Goal: Task Accomplishment & Management: Complete application form

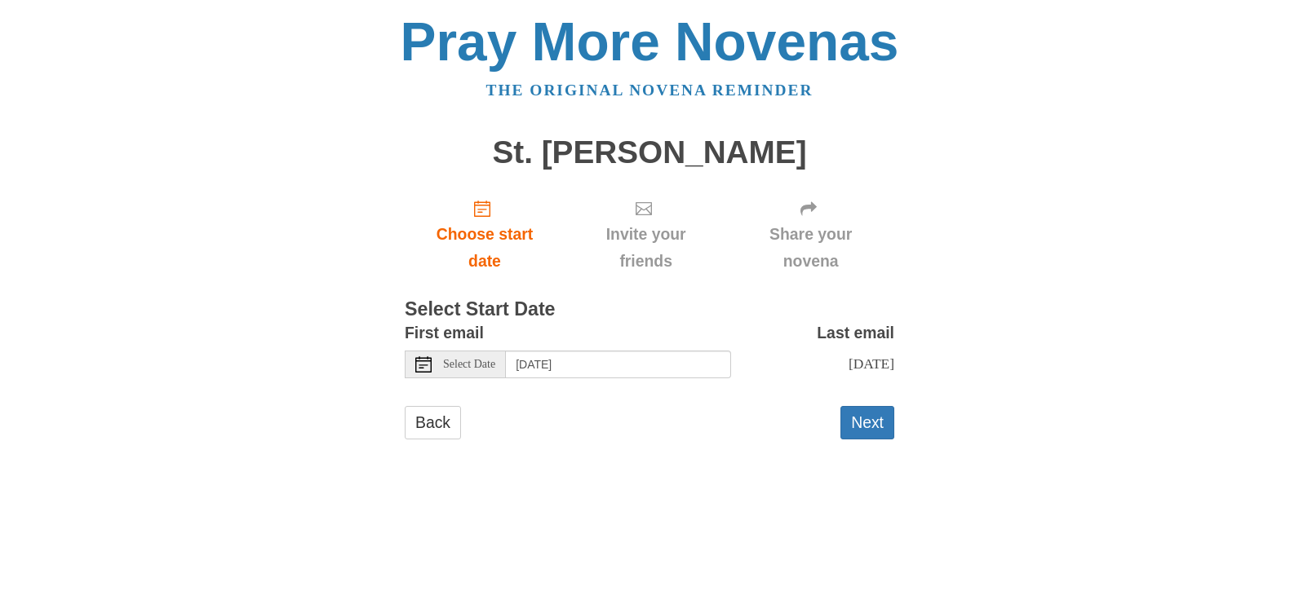
click at [463, 363] on span "Select Date" at bounding box center [469, 364] width 52 height 11
click at [870, 430] on button "Next" at bounding box center [867, 422] width 54 height 33
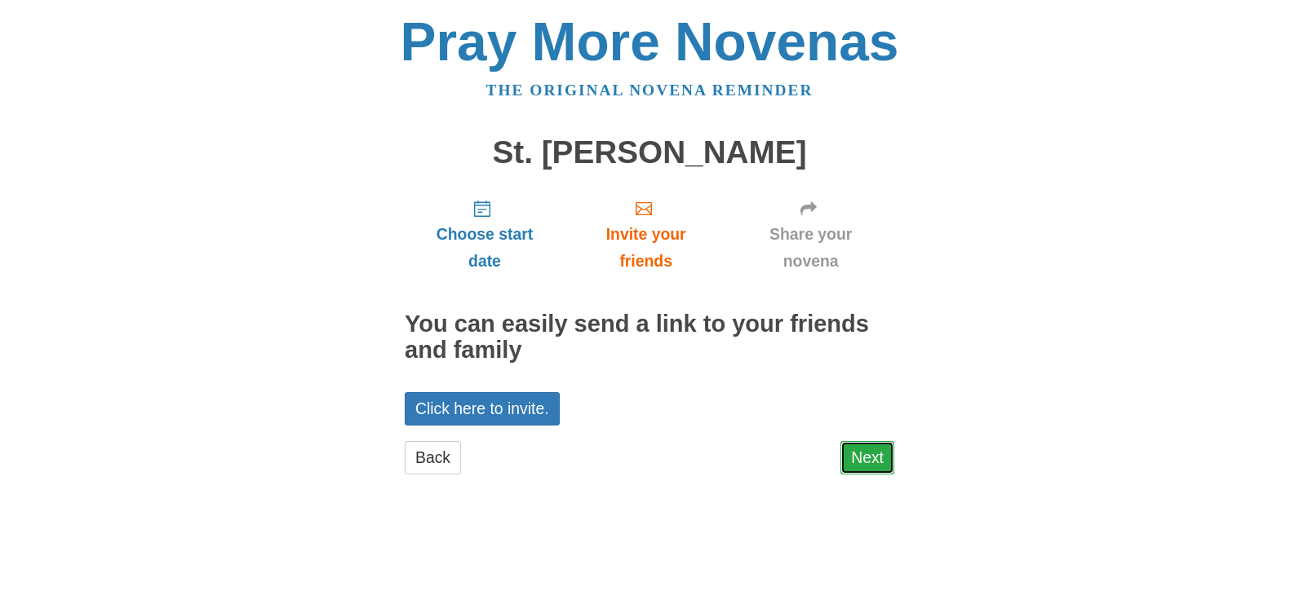
click at [861, 456] on link "Next" at bounding box center [867, 457] width 54 height 33
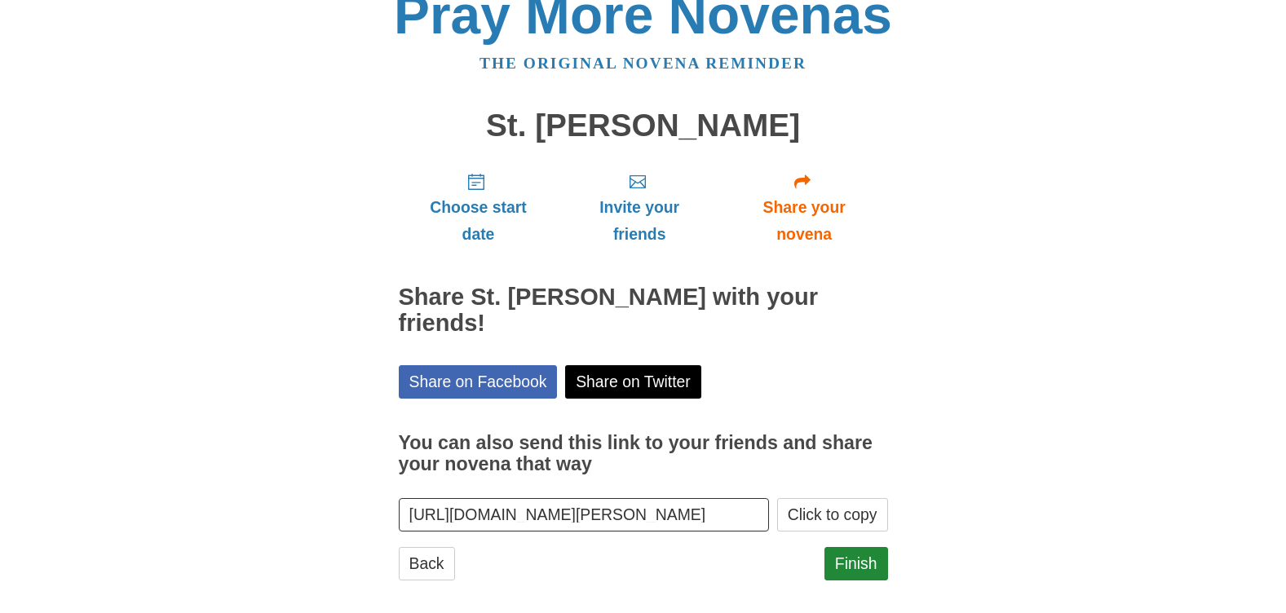
scroll to position [42, 0]
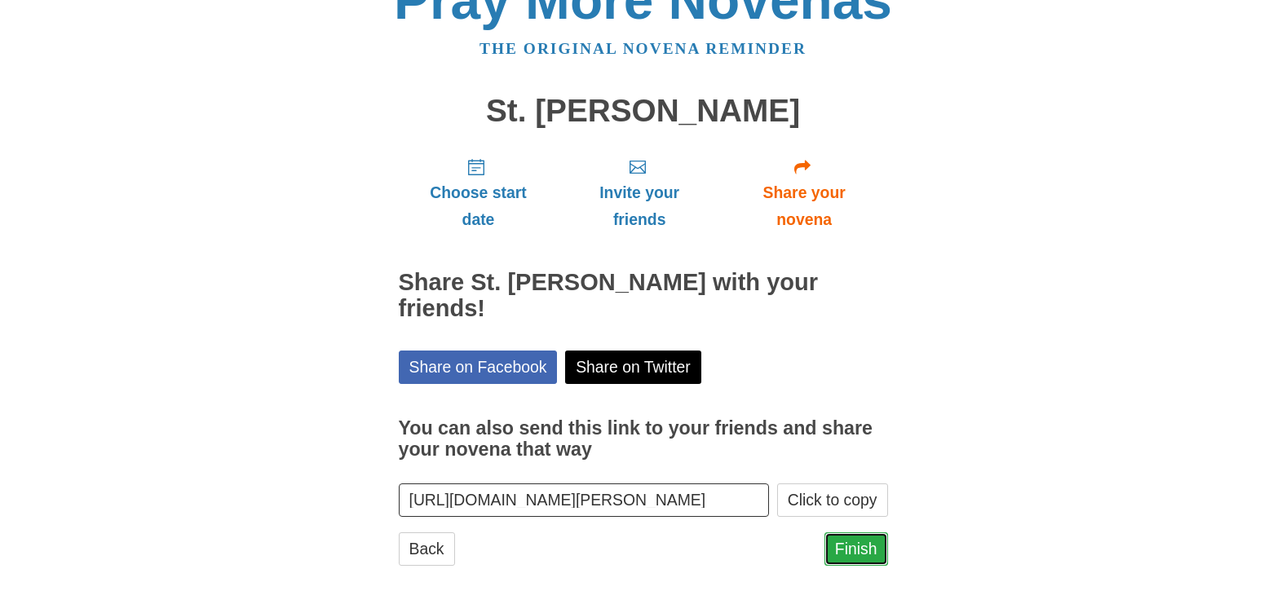
click at [854, 539] on link "Finish" at bounding box center [857, 549] width 64 height 33
